Goal: Find specific page/section: Find specific page/section

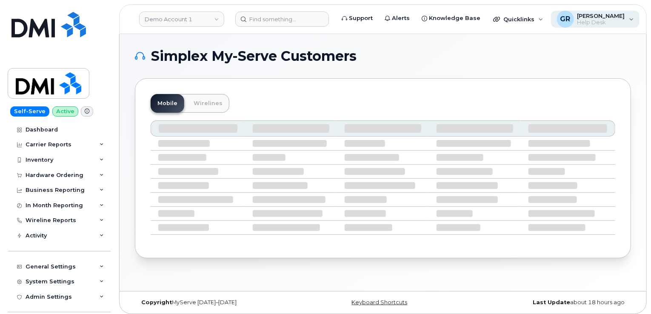
click at [623, 20] on div "GR [PERSON_NAME] Help Desk" at bounding box center [595, 19] width 89 height 17
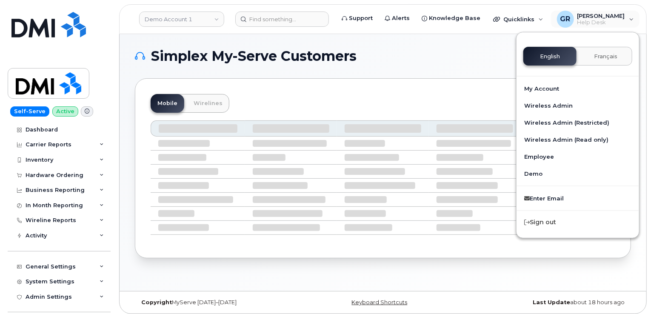
click at [469, 62] on h1 "Simplex My-Serve Customers" at bounding box center [381, 56] width 492 height 14
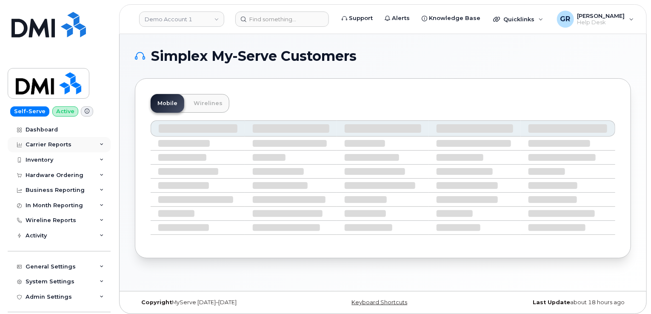
click at [86, 146] on div "Carrier Reports" at bounding box center [59, 144] width 103 height 15
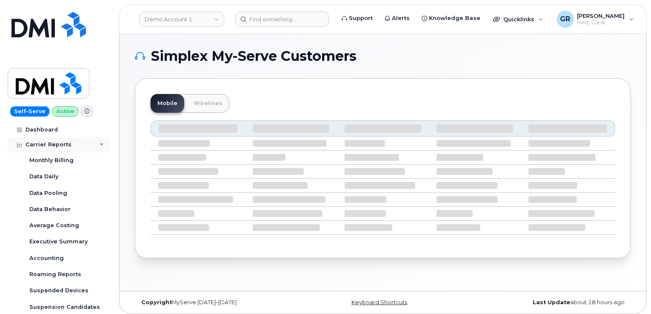
click at [86, 146] on div "Carrier Reports" at bounding box center [59, 144] width 103 height 15
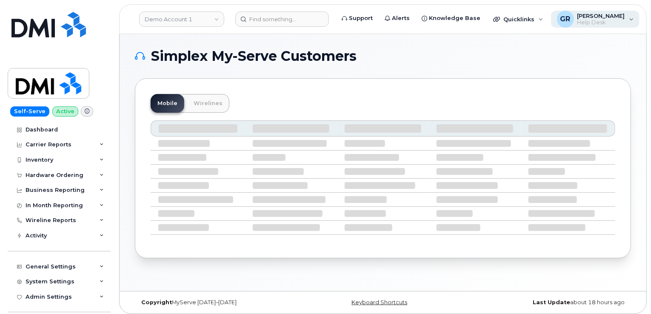
click at [609, 20] on span "Help Desk" at bounding box center [601, 22] width 48 height 7
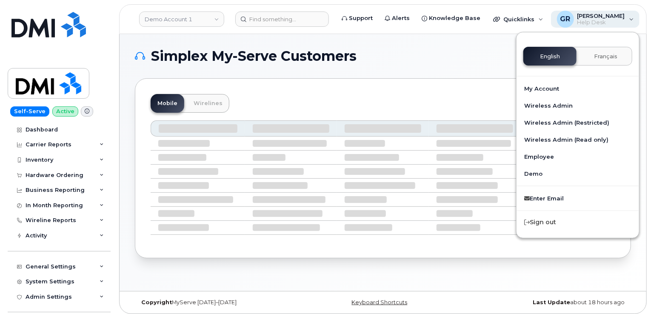
click at [604, 18] on span "[PERSON_NAME]" at bounding box center [601, 15] width 48 height 7
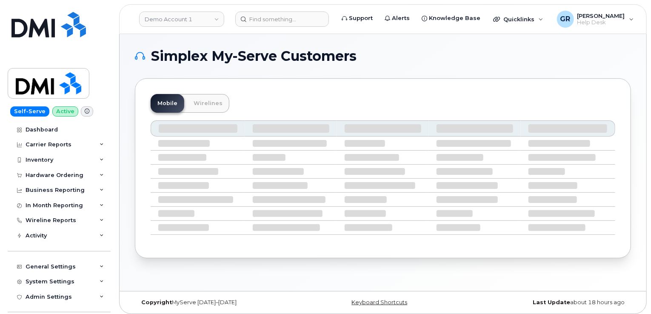
click at [85, 112] on icon at bounding box center [87, 111] width 5 height 5
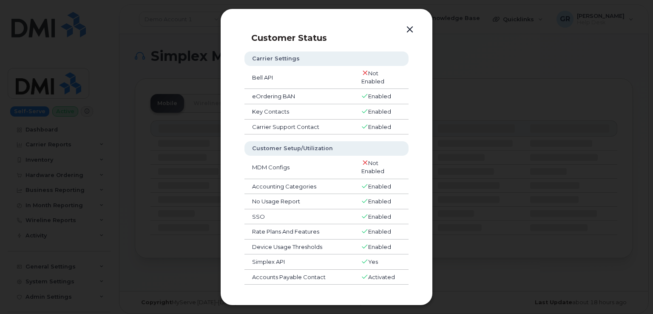
click at [406, 32] on button "button" at bounding box center [410, 30] width 13 height 12
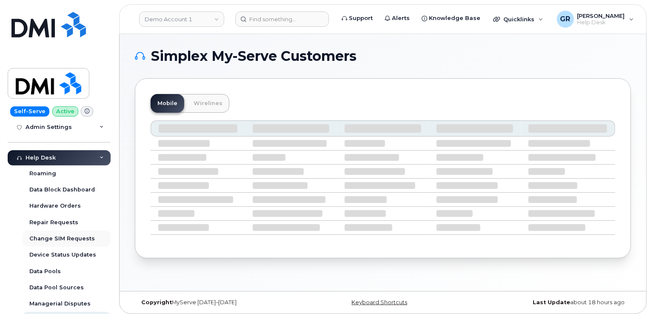
scroll to position [170, 0]
click at [98, 160] on div "Help Desk" at bounding box center [59, 157] width 103 height 15
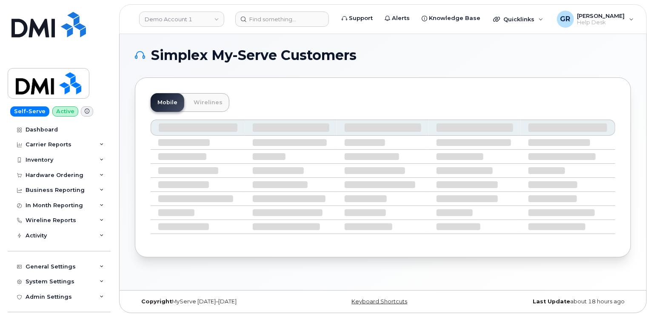
scroll to position [0, 0]
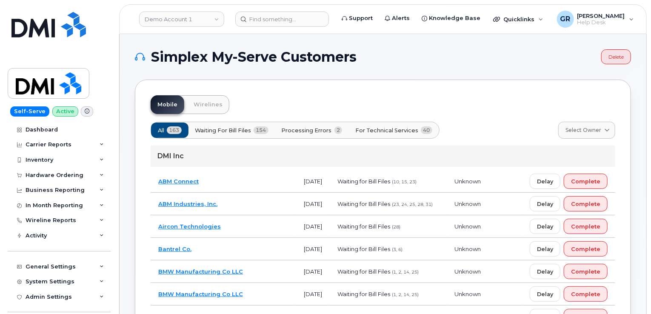
click at [199, 266] on td "BMW Manufacturing Co LLC" at bounding box center [223, 271] width 145 height 23
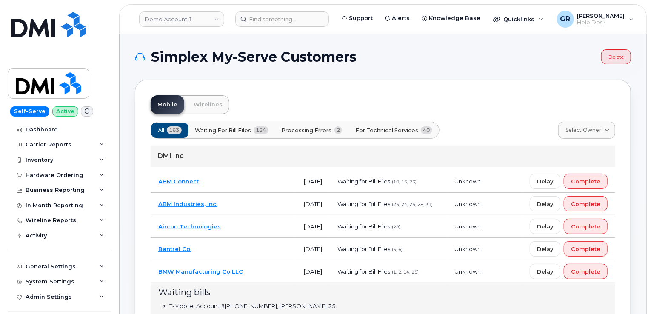
click at [199, 269] on link "BMW Manufacturing Co LLC" at bounding box center [200, 271] width 85 height 7
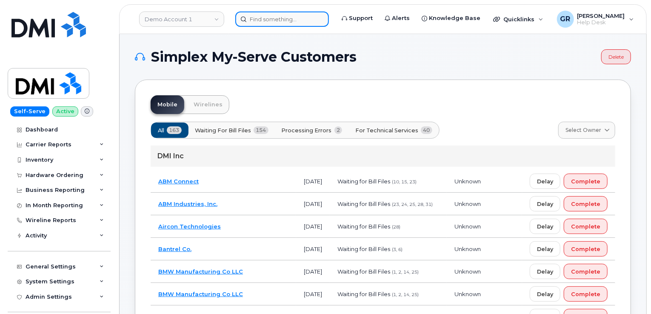
click at [283, 20] on input at bounding box center [282, 18] width 94 height 15
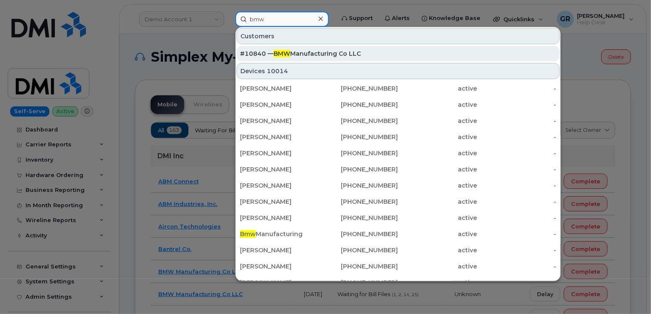
type input "bmw"
click at [276, 53] on span "BMW" at bounding box center [281, 54] width 17 height 8
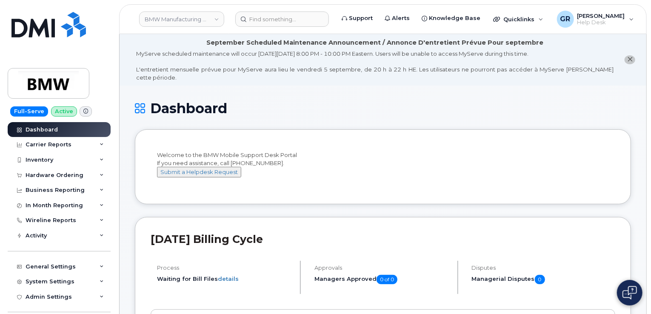
click at [80, 112] on span at bounding box center [86, 111] width 12 height 10
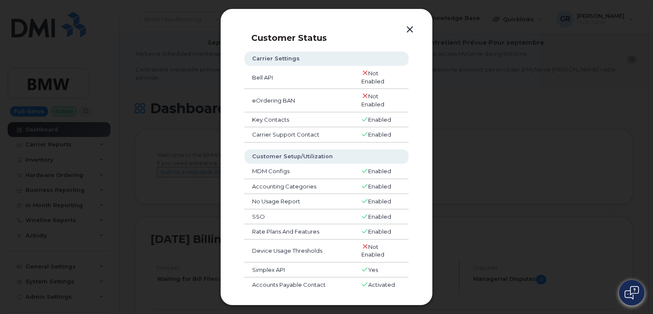
click at [405, 28] on button "button" at bounding box center [410, 30] width 13 height 12
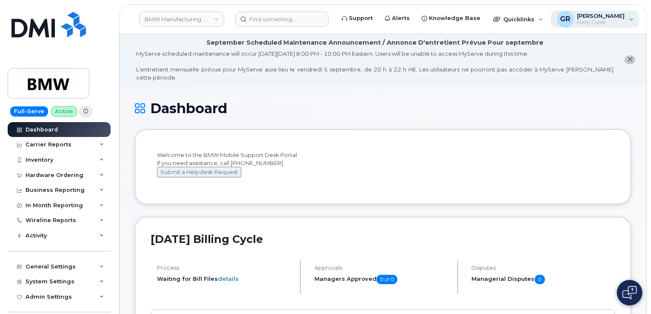
click at [623, 15] on div "GR [PERSON_NAME] Help Desk" at bounding box center [595, 19] width 89 height 17
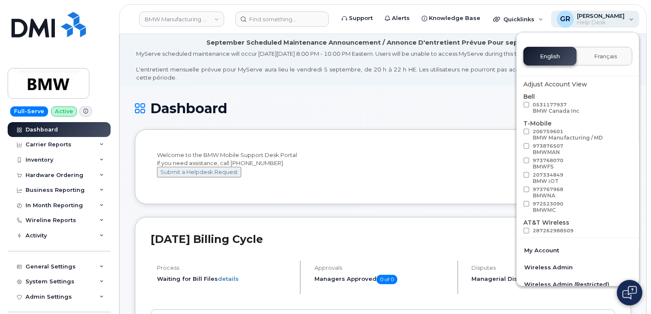
click at [623, 14] on div "GR [PERSON_NAME] Help Desk" at bounding box center [595, 19] width 89 height 17
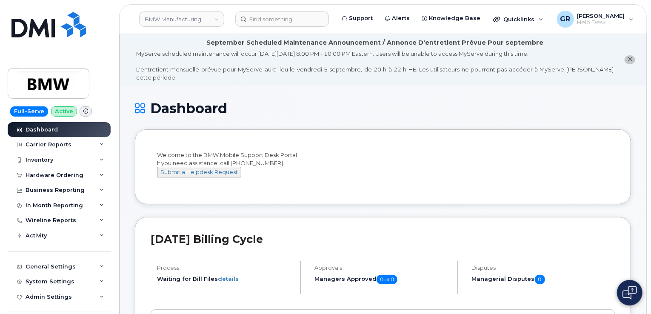
click at [499, 191] on li "Welcome to the BMW Mobile Support Desk Portal If you need assistance, call [PHO…" at bounding box center [383, 166] width 496 height 74
click at [88, 175] on div "Hardware Ordering" at bounding box center [59, 175] width 103 height 15
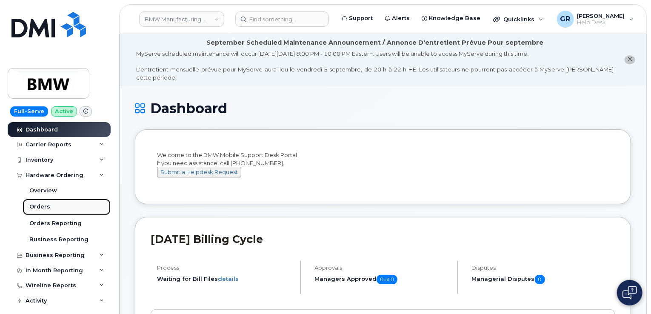
click at [65, 206] on link "Orders" at bounding box center [67, 207] width 88 height 16
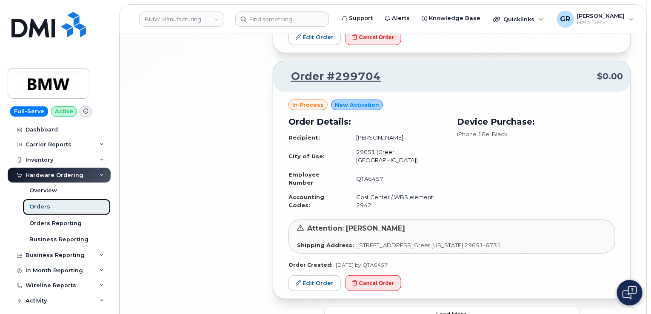
scroll to position [1818, 0]
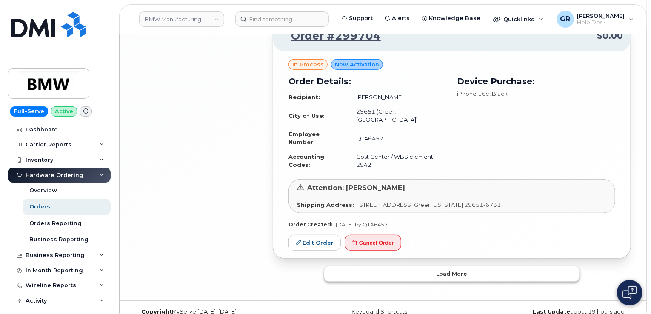
click at [470, 266] on button "Load more" at bounding box center [451, 273] width 255 height 15
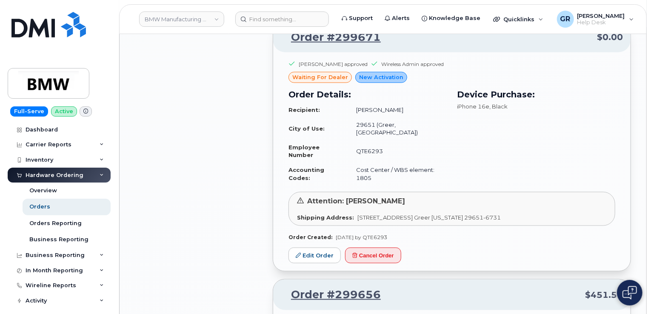
scroll to position [2031, 0]
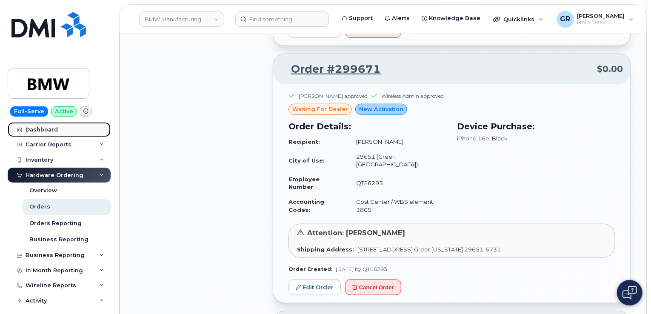
click at [64, 128] on link "Dashboard" at bounding box center [59, 129] width 103 height 15
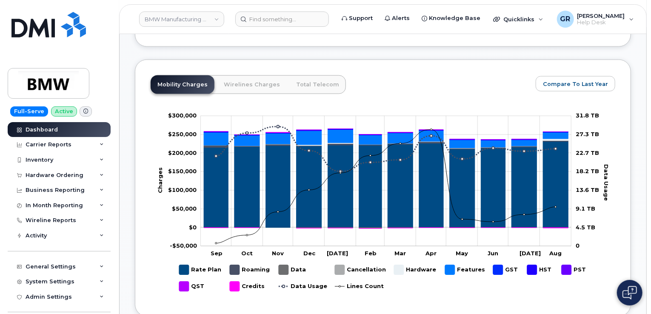
scroll to position [534, 0]
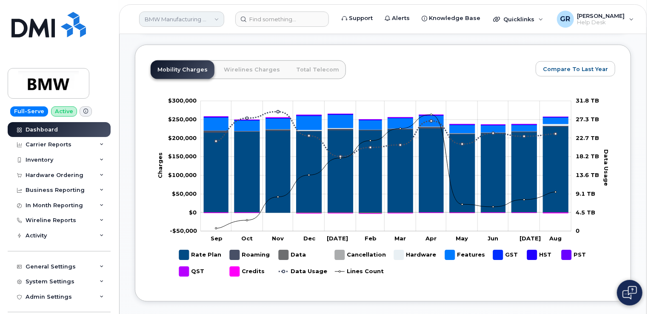
click at [201, 19] on link "BMW Manufacturing Co LLC" at bounding box center [181, 18] width 85 height 15
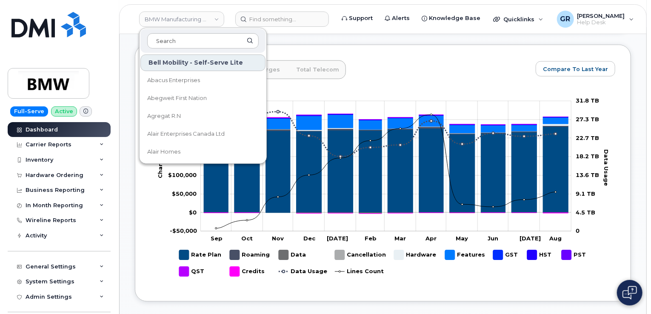
click at [101, 58] on div "Full-Serve Active Dashboard Carrier Reports Monthly Billing Data Daily Data Poo…" at bounding box center [57, 157] width 115 height 314
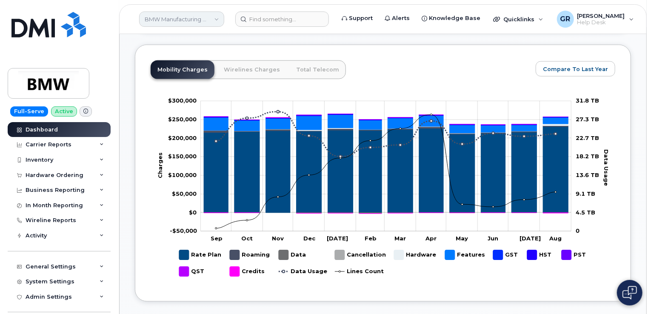
click at [185, 17] on link "BMW Manufacturing Co LLC" at bounding box center [181, 18] width 85 height 15
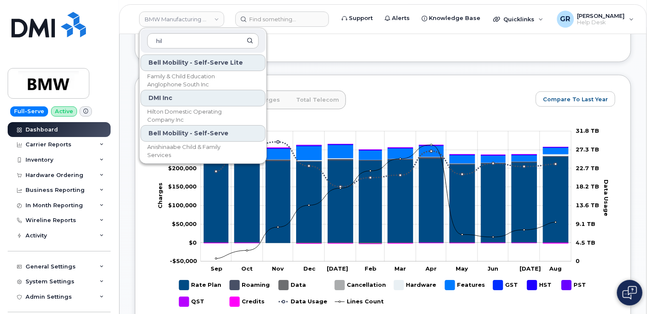
scroll to position [491, 0]
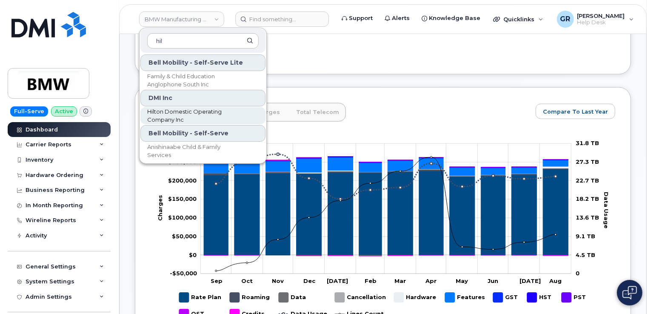
type input "hil"
click at [185, 115] on span "Hilton Domestic Operating Company Inc" at bounding box center [196, 116] width 98 height 17
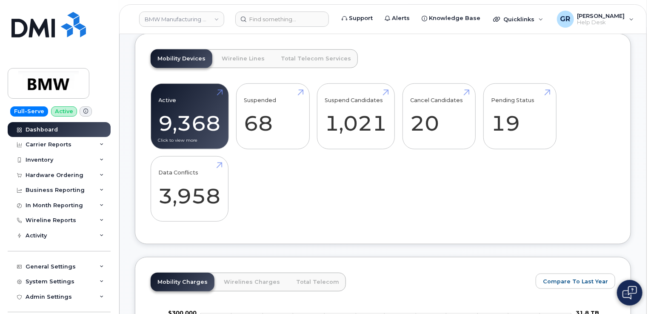
scroll to position [321, 0]
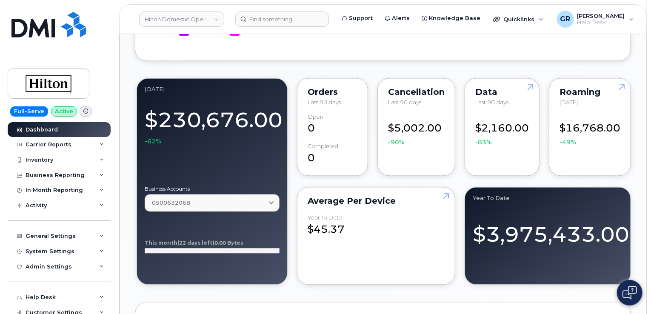
scroll to position [808, 0]
